Goal: Answer question/provide support

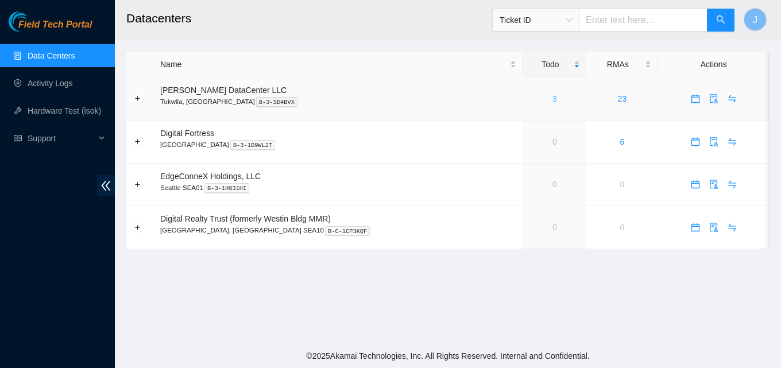
click at [552, 102] on link "3" at bounding box center [554, 98] width 5 height 9
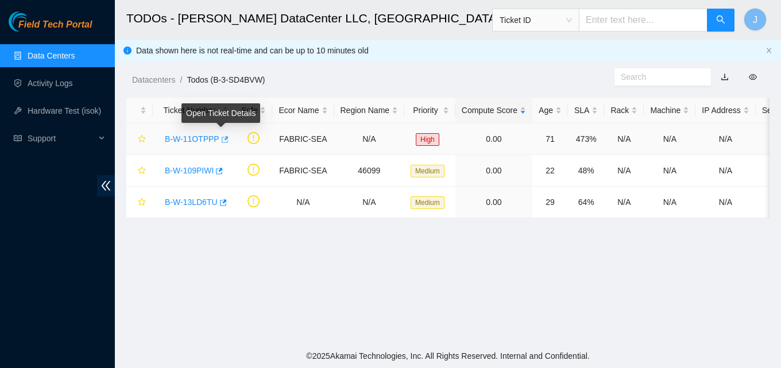
click at [222, 137] on icon "button" at bounding box center [225, 139] width 7 height 6
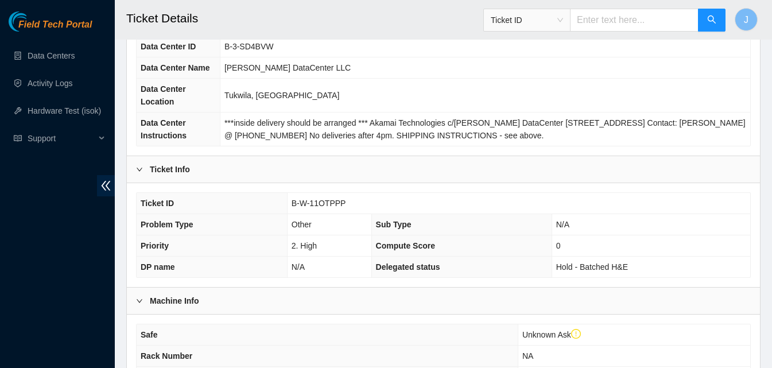
scroll to position [344, 0]
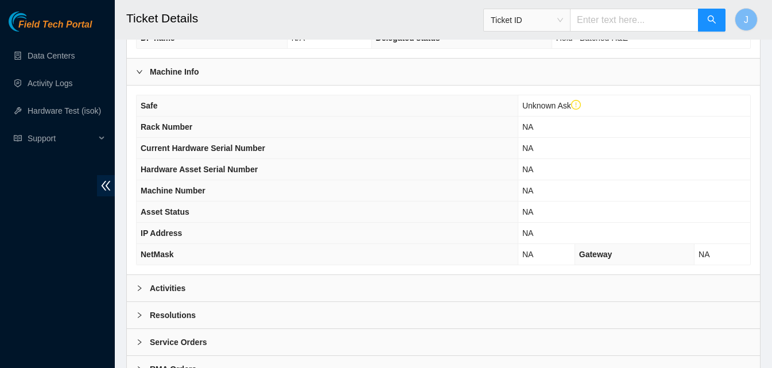
click at [277, 282] on div "Activities" at bounding box center [443, 288] width 633 height 26
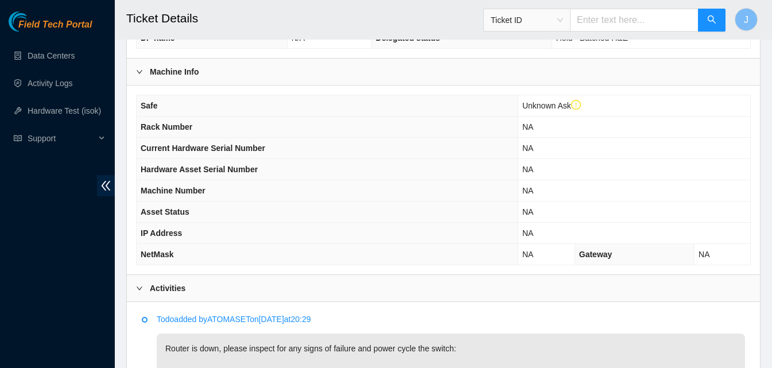
scroll to position [517, 0]
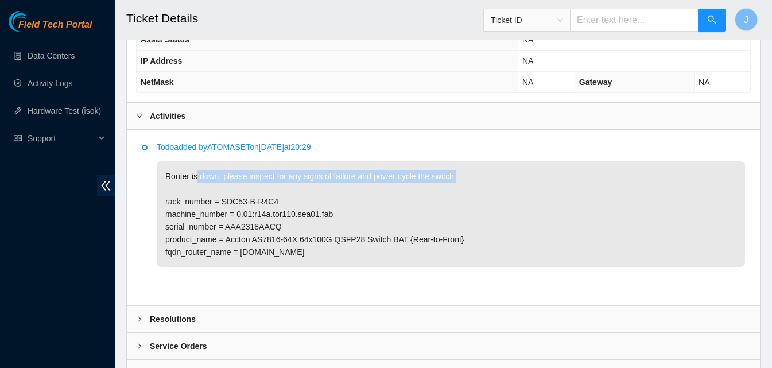
drag, startPoint x: 457, startPoint y: 177, endPoint x: 196, endPoint y: 182, distance: 261.3
click at [196, 182] on p "Router is down, please inspect for any signs of failure and power cycle the swi…" at bounding box center [451, 214] width 588 height 106
click at [260, 214] on p "Router is down, please inspect for any signs of failure and power cycle the swi…" at bounding box center [451, 214] width 588 height 106
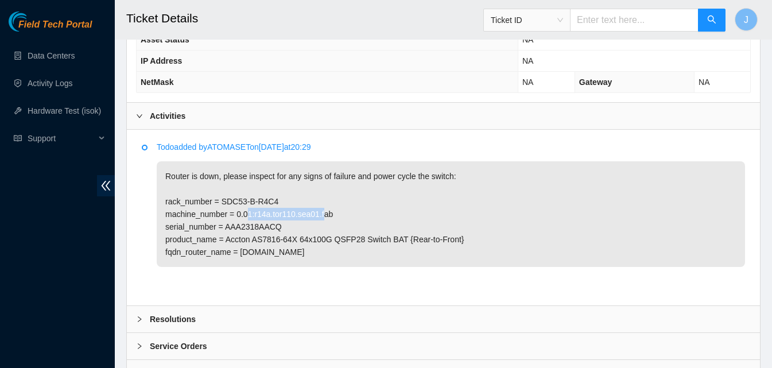
drag, startPoint x: 321, startPoint y: 216, endPoint x: 245, endPoint y: 214, distance: 77.0
click at [245, 214] on p "Router is down, please inspect for any signs of failure and power cycle the swi…" at bounding box center [451, 214] width 588 height 106
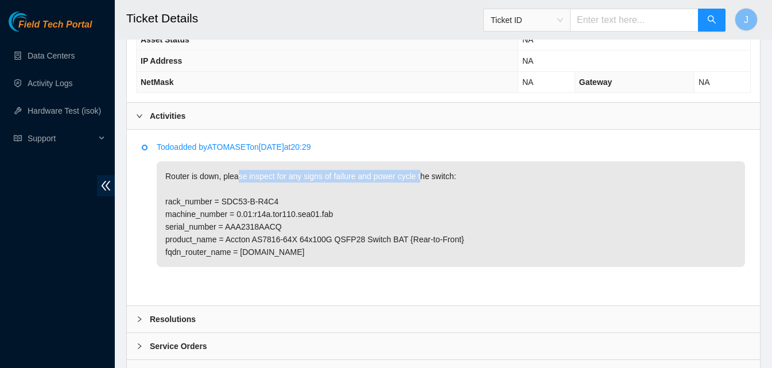
drag, startPoint x: 237, startPoint y: 177, endPoint x: 419, endPoint y: 176, distance: 182.0
click at [419, 176] on p "Router is down, please inspect for any signs of failure and power cycle the swi…" at bounding box center [451, 214] width 588 height 106
click at [300, 317] on div "Resolutions" at bounding box center [443, 319] width 633 height 26
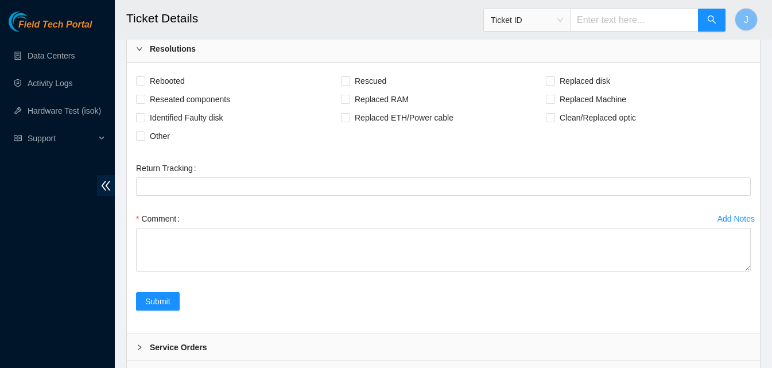
scroll to position [791, 0]
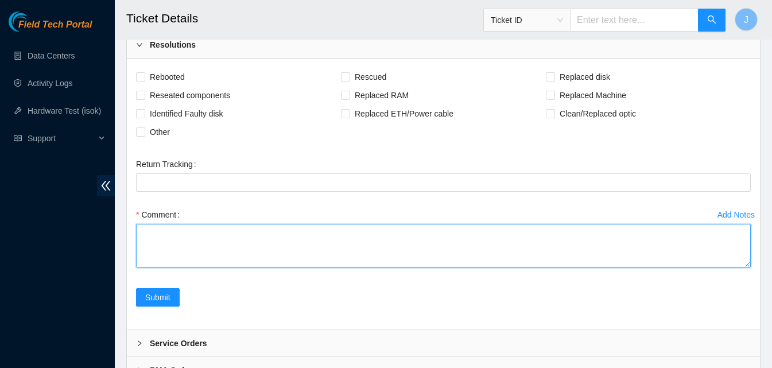
click at [370, 249] on textarea "Comment" at bounding box center [443, 246] width 615 height 44
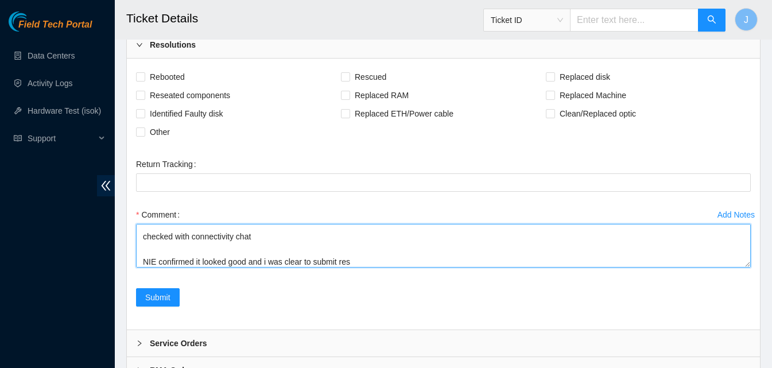
scroll to position [47, 0]
type textarea "found tor up and running, all lights green all connections solid. checked with …"
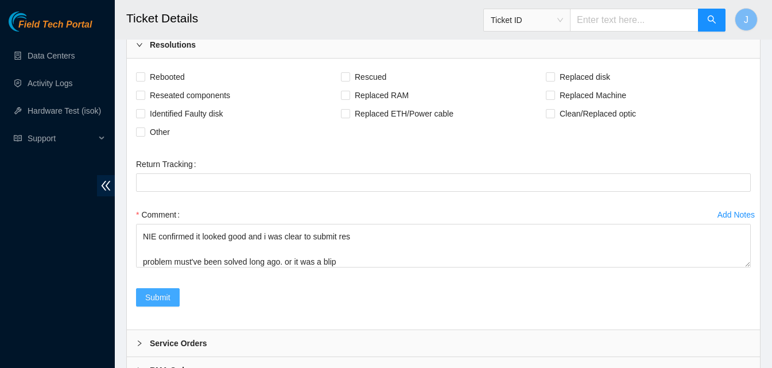
click at [153, 296] on span "Submit" at bounding box center [157, 297] width 25 height 13
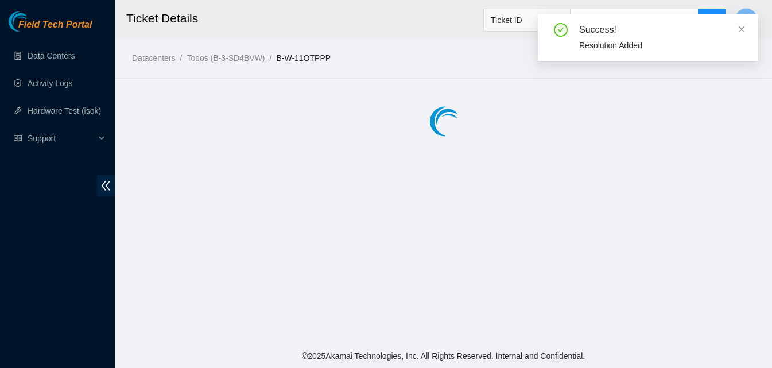
scroll to position [0, 0]
